Goal: Obtain resource: Obtain resource

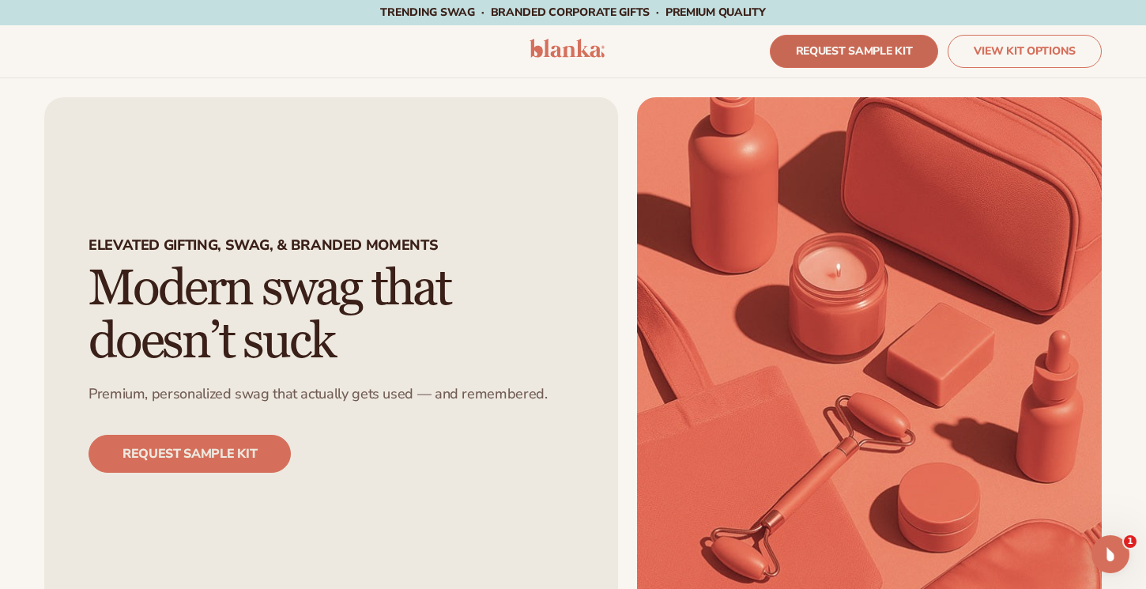
click at [836, 47] on link "REQUEST SAMPLE KIT" at bounding box center [854, 51] width 169 height 33
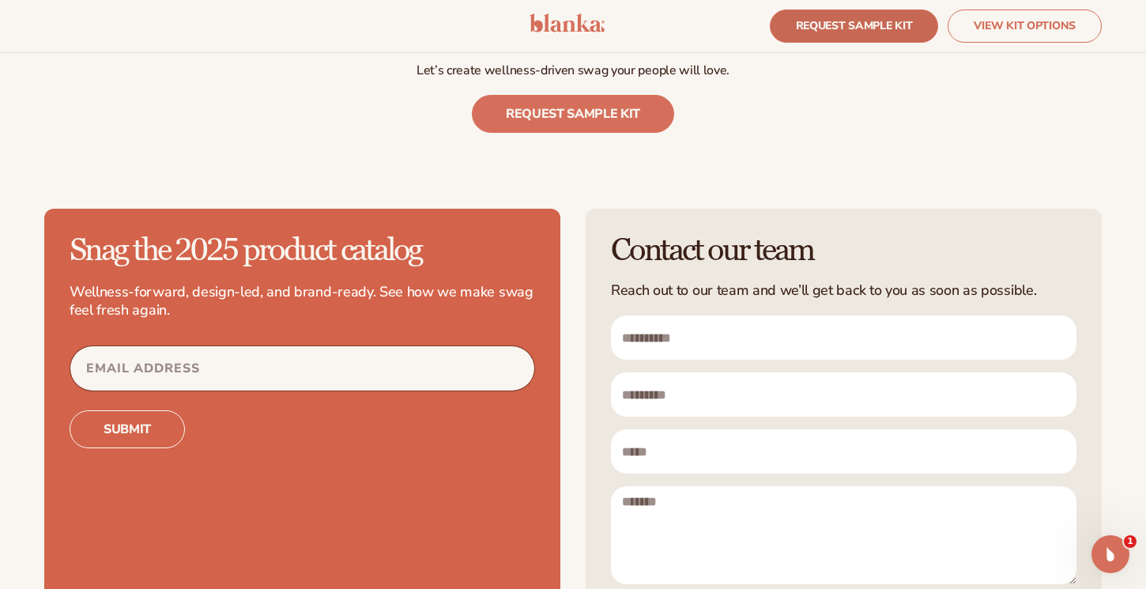
scroll to position [4314, 0]
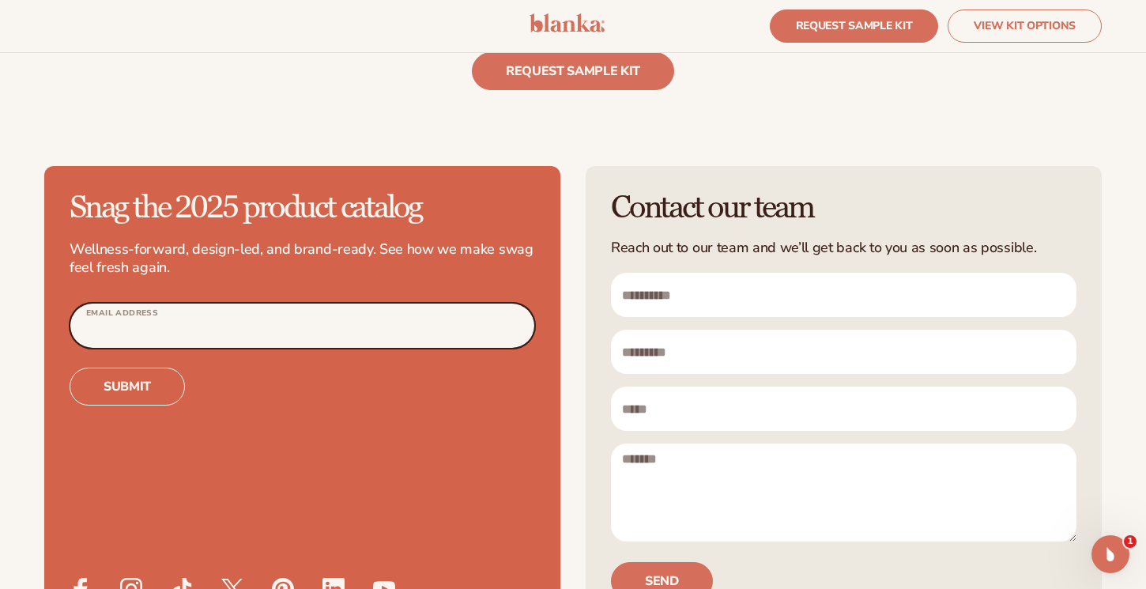
click at [362, 323] on input "Email Address" at bounding box center [302, 326] width 464 height 44
type input "**********"
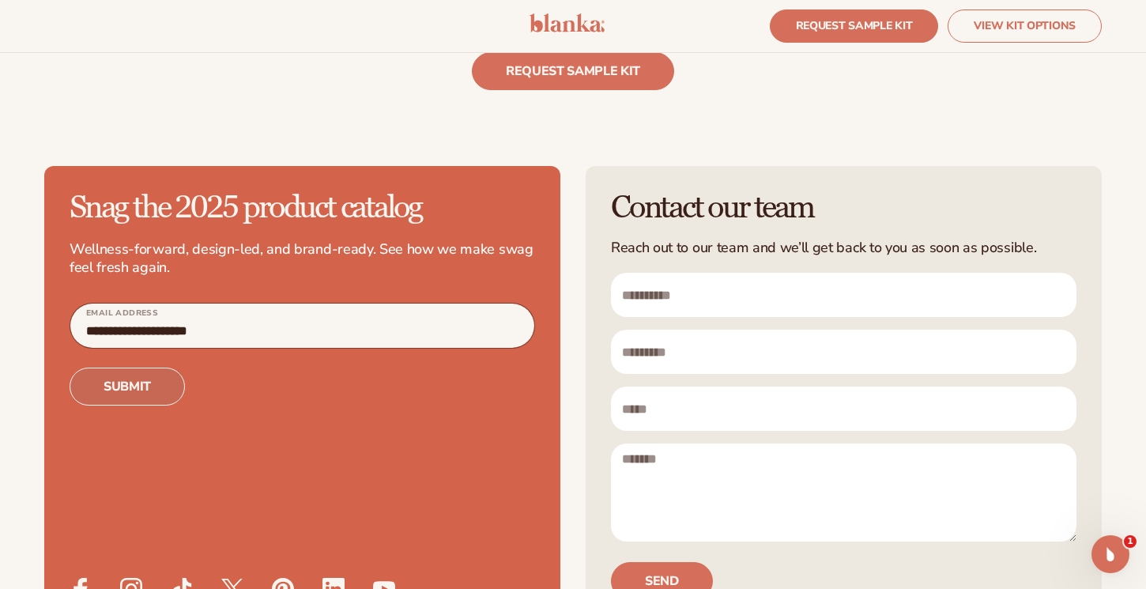
click at [125, 385] on button "Submit" at bounding box center [127, 387] width 115 height 38
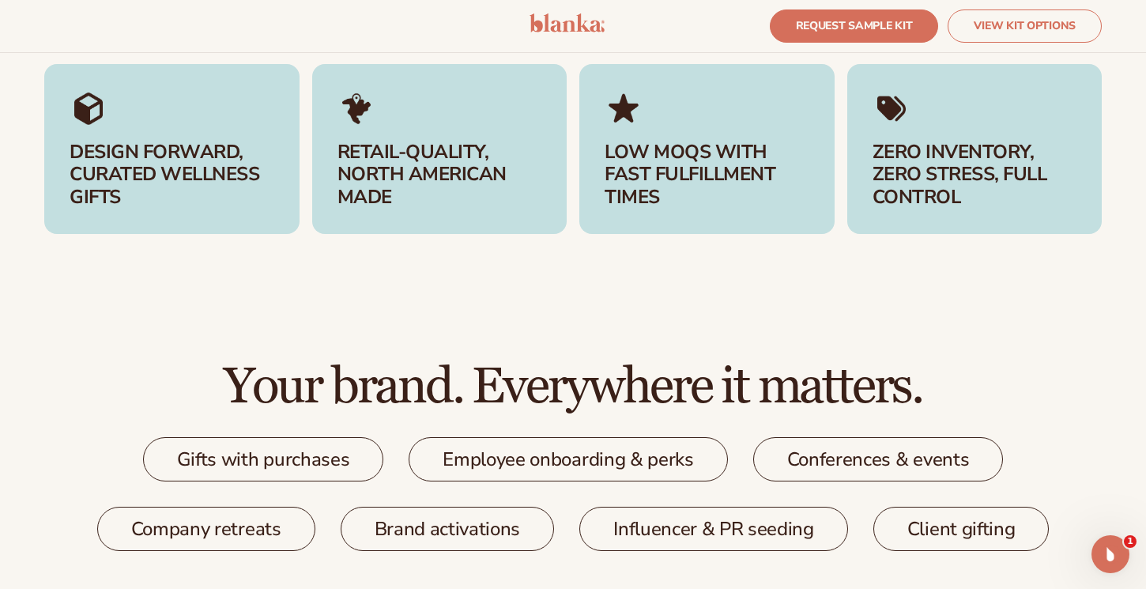
scroll to position [2258, 0]
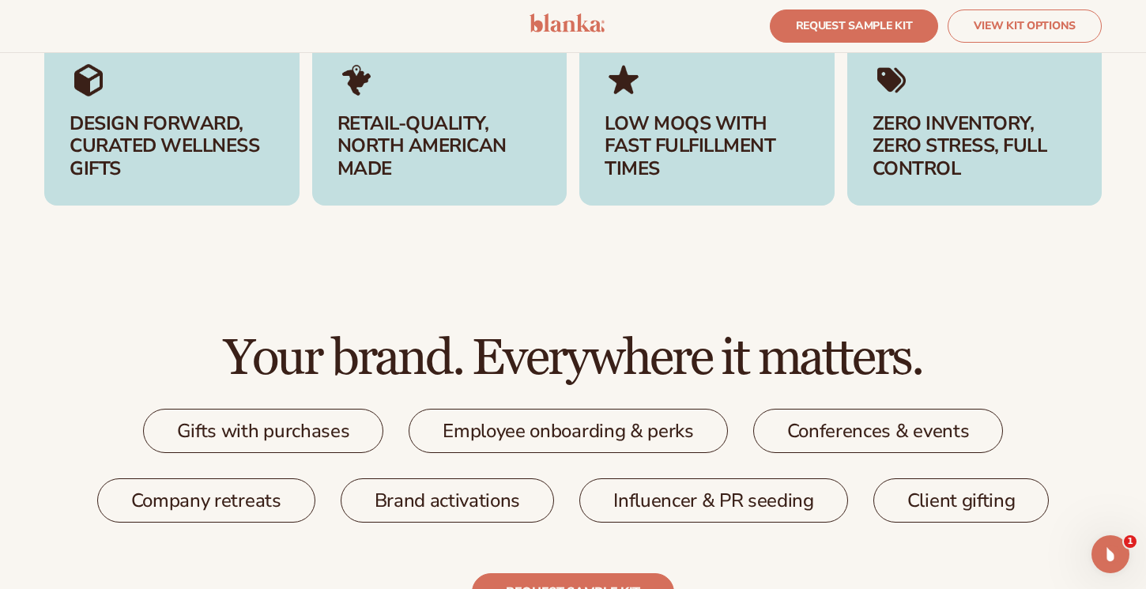
click at [579, 411] on link "Employee onboarding & perks" at bounding box center [568, 431] width 319 height 44
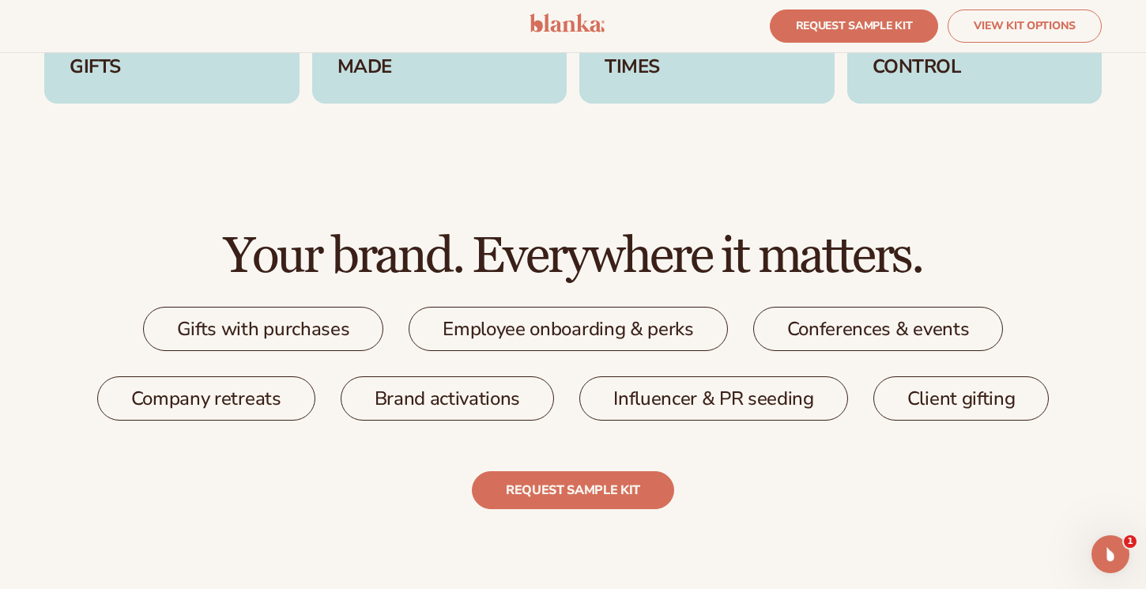
scroll to position [2375, 0]
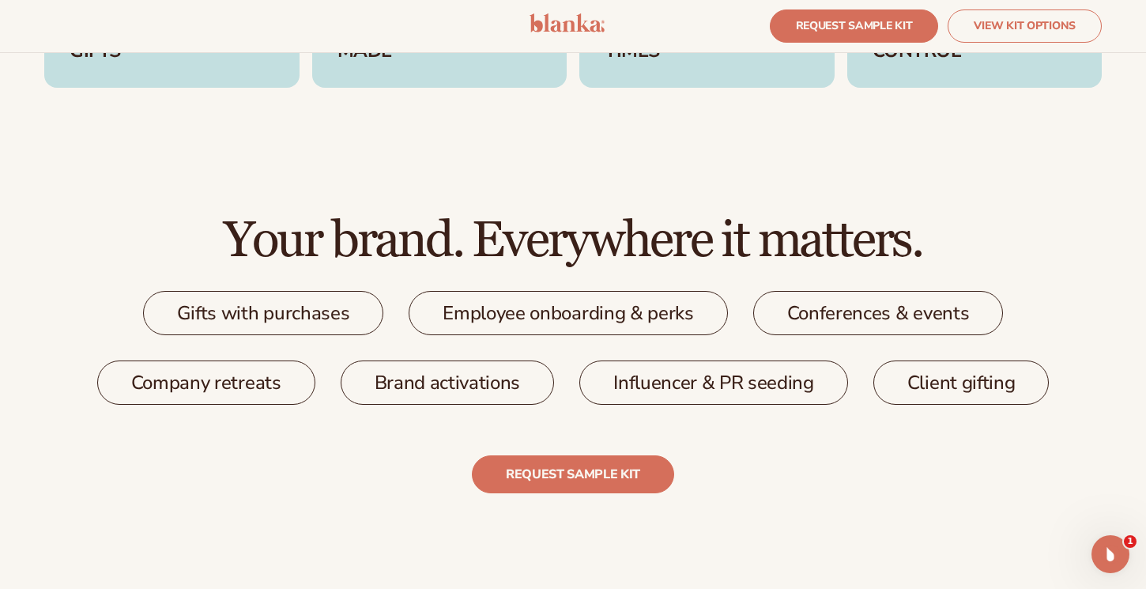
click at [369, 501] on main "Elevated Gifting, swag, & branded moments Modern swag that doesn’t suck Premium…" at bounding box center [573, 107] width 1146 height 4914
click at [545, 476] on link "REQUEST SAMPLE KIT" at bounding box center [573, 474] width 202 height 38
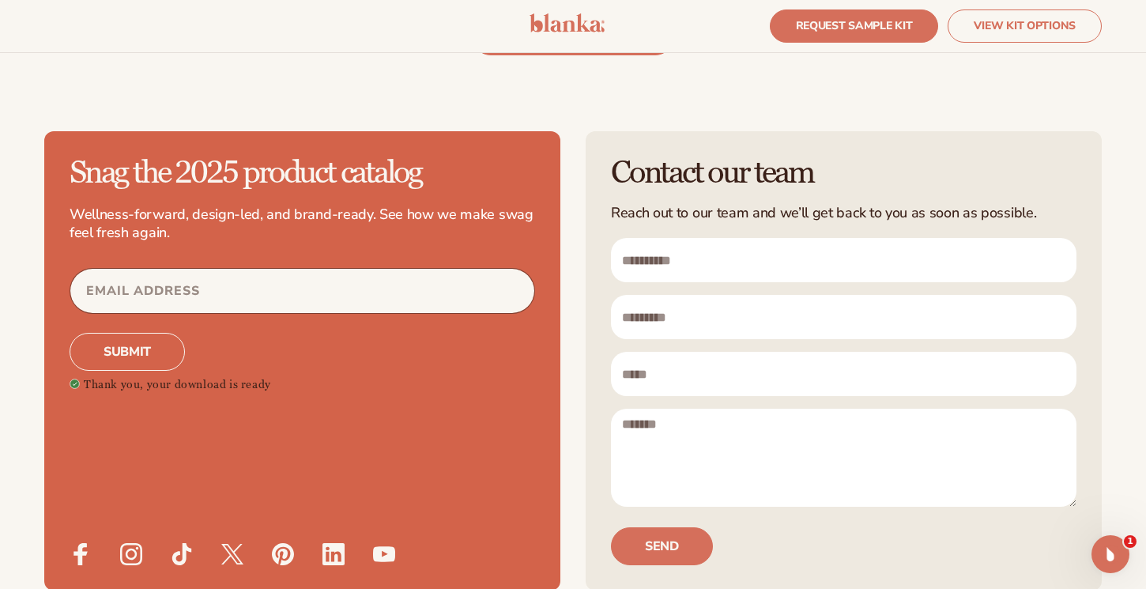
scroll to position [4351, 0]
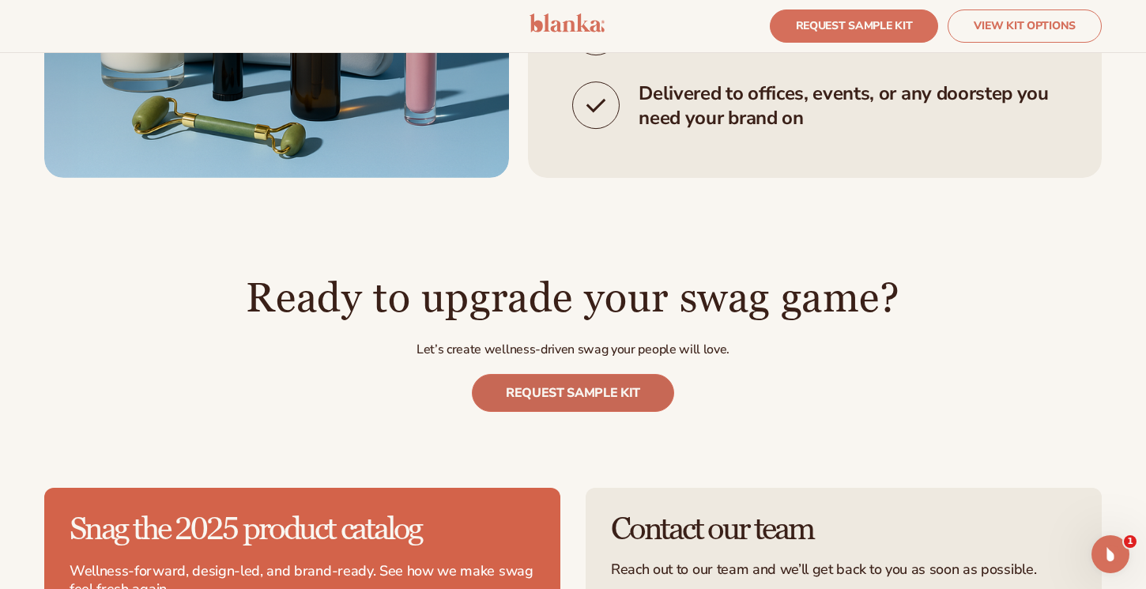
click at [555, 394] on link "REQUEST SAMPLE KIT" at bounding box center [573, 393] width 202 height 38
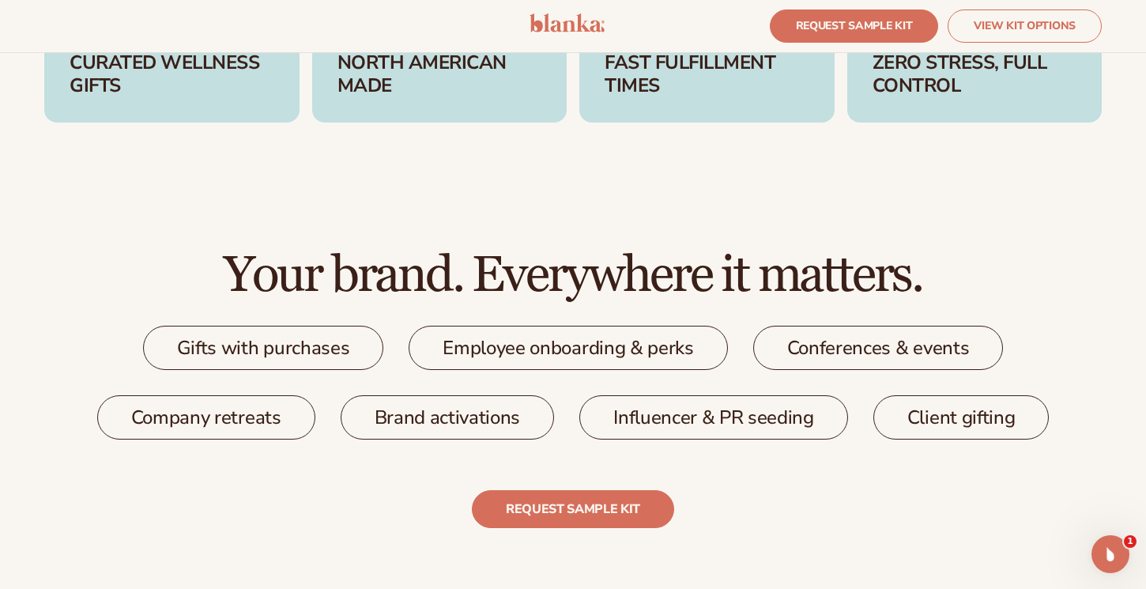
scroll to position [2342, 0]
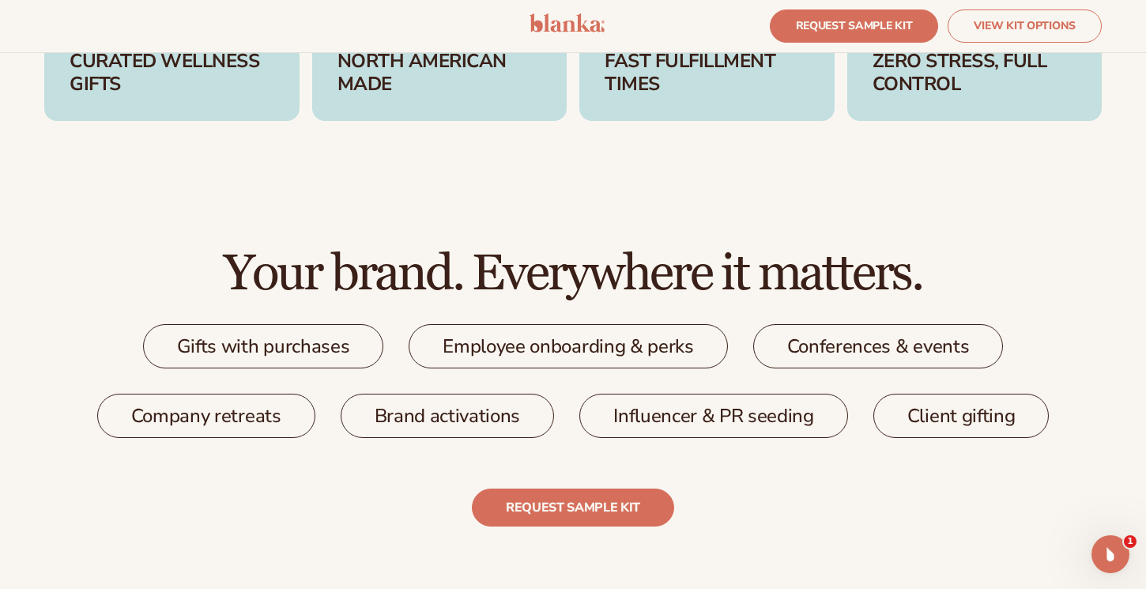
click at [458, 425] on link "Brand activations" at bounding box center [448, 416] width 214 height 44
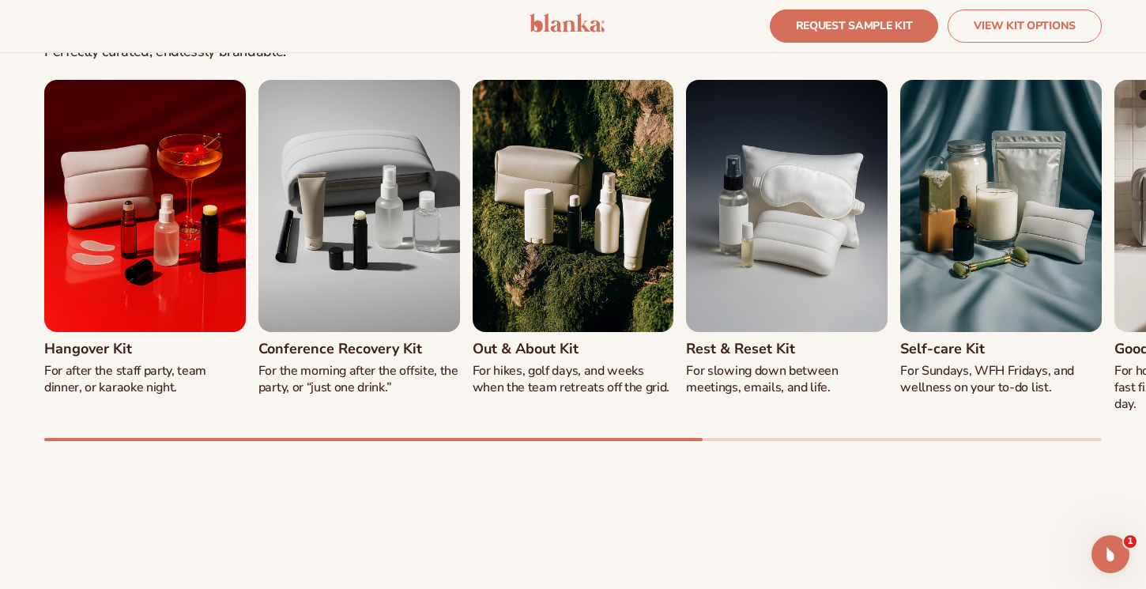
scroll to position [1573, 0]
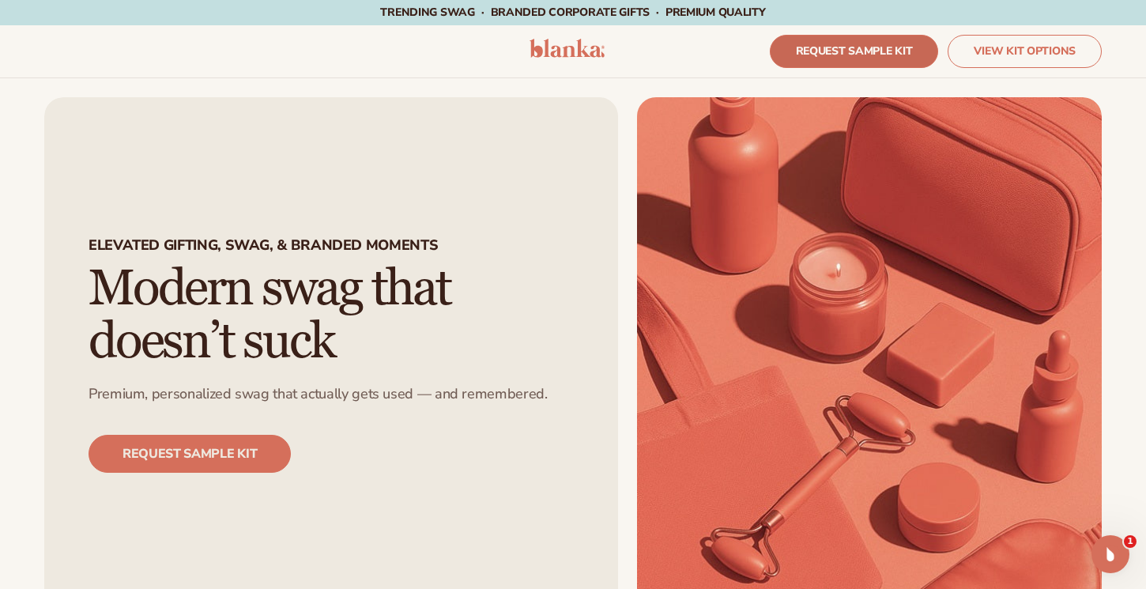
click at [804, 50] on link "REQUEST SAMPLE KIT" at bounding box center [854, 51] width 169 height 33
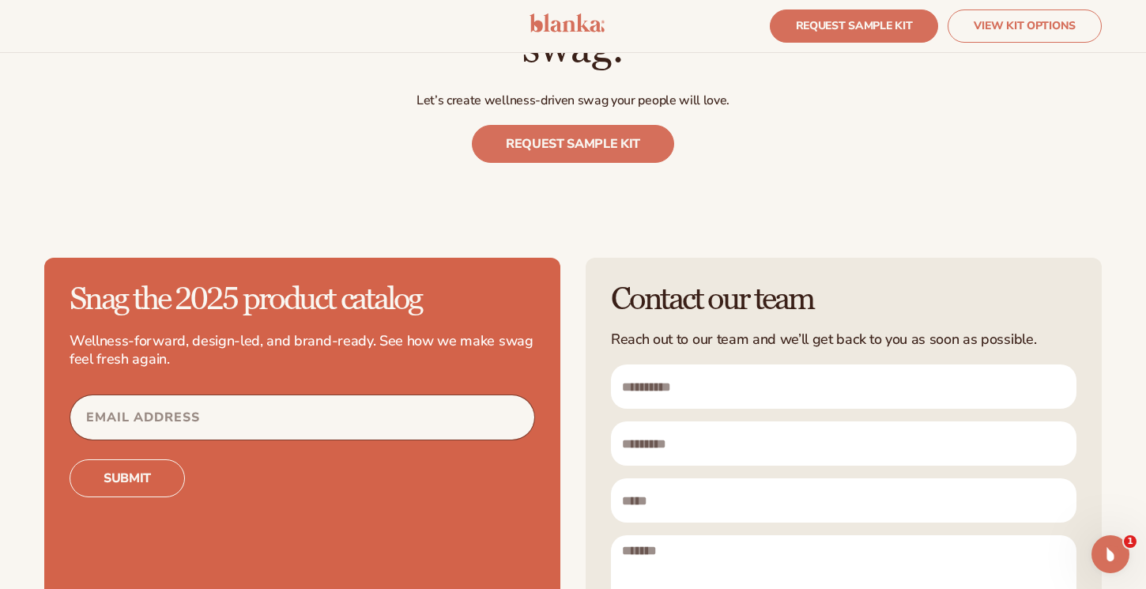
scroll to position [4528, 0]
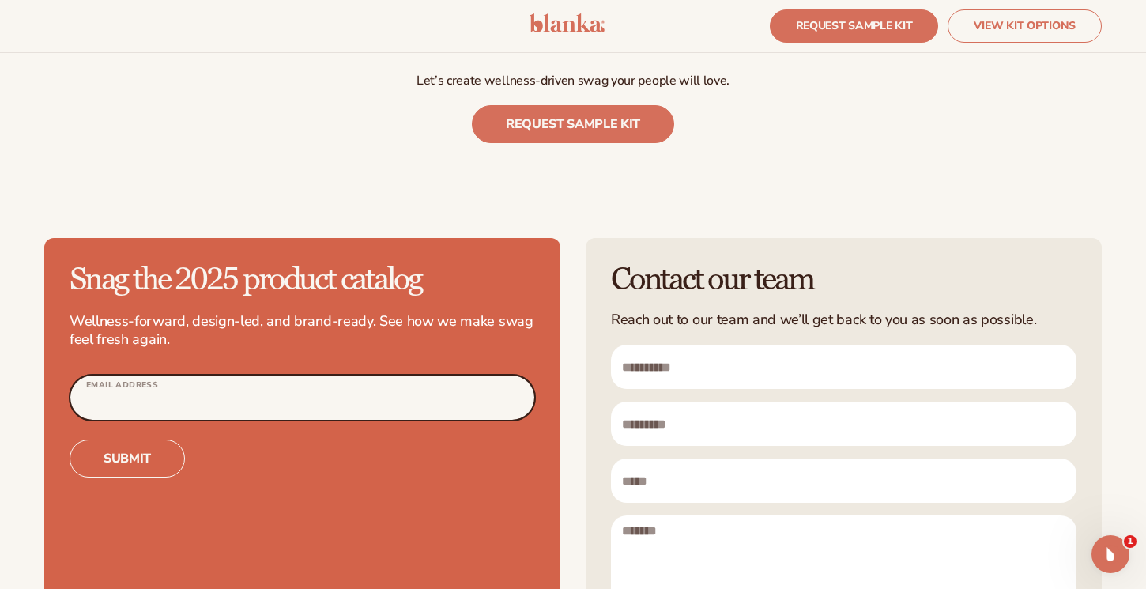
click at [343, 375] on input "Email Address" at bounding box center [302, 397] width 464 height 44
type input "**********"
click at [90, 440] on button "Submit" at bounding box center [127, 459] width 115 height 38
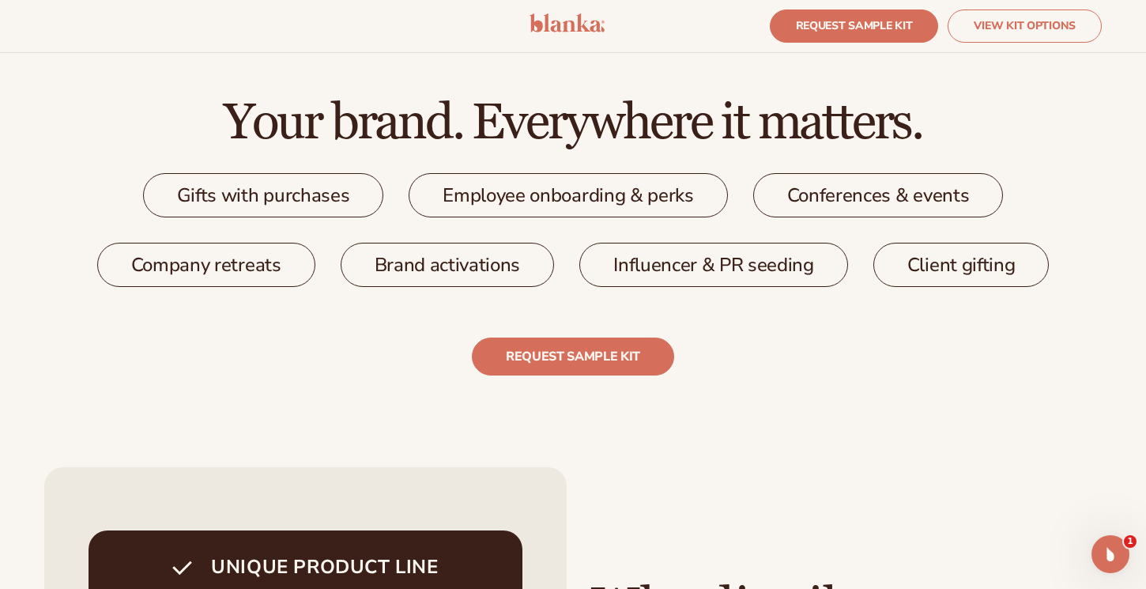
scroll to position [2470, 0]
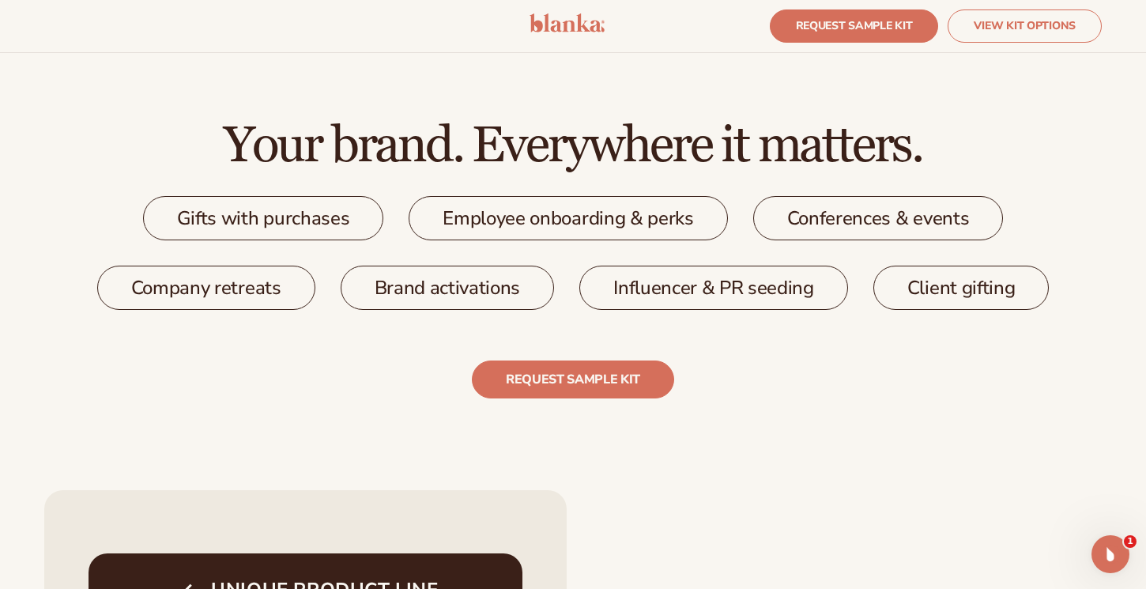
click at [530, 216] on link "Employee onboarding & perks" at bounding box center [568, 218] width 319 height 44
